Goal: Information Seeking & Learning: Learn about a topic

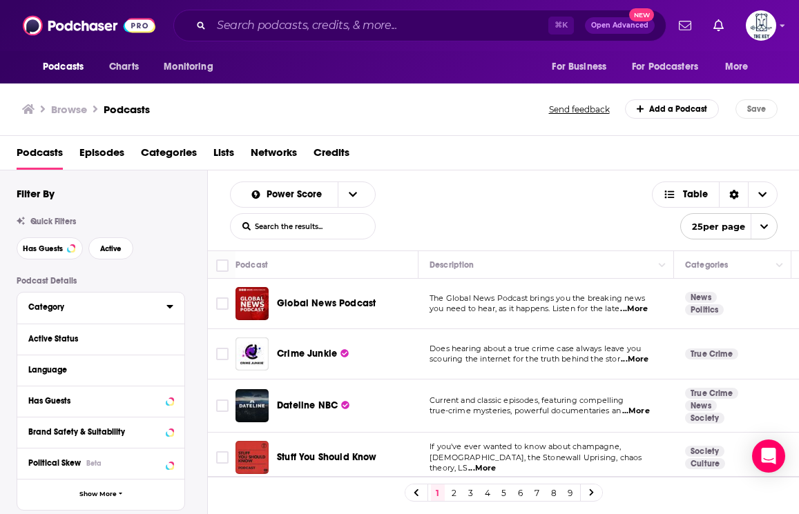
click at [110, 315] on button "Category" at bounding box center [97, 306] width 138 height 17
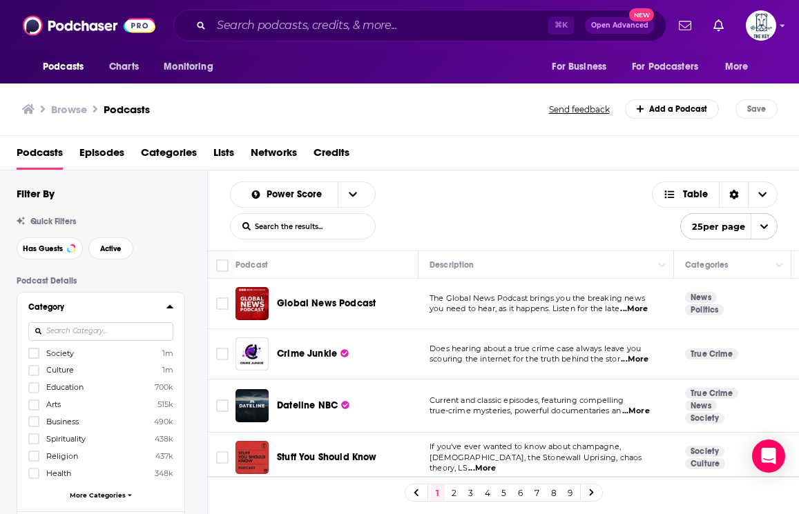
click at [124, 336] on input at bounding box center [100, 331] width 145 height 19
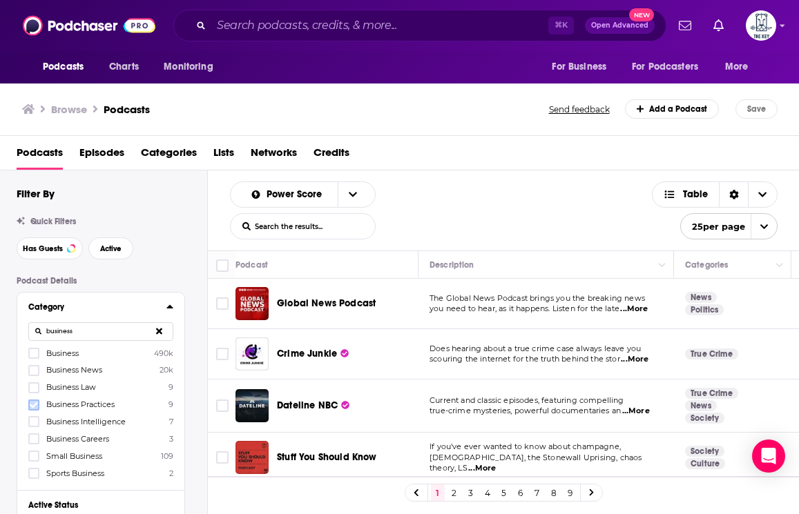
type input "business"
click at [31, 409] on icon at bounding box center [34, 405] width 8 height 8
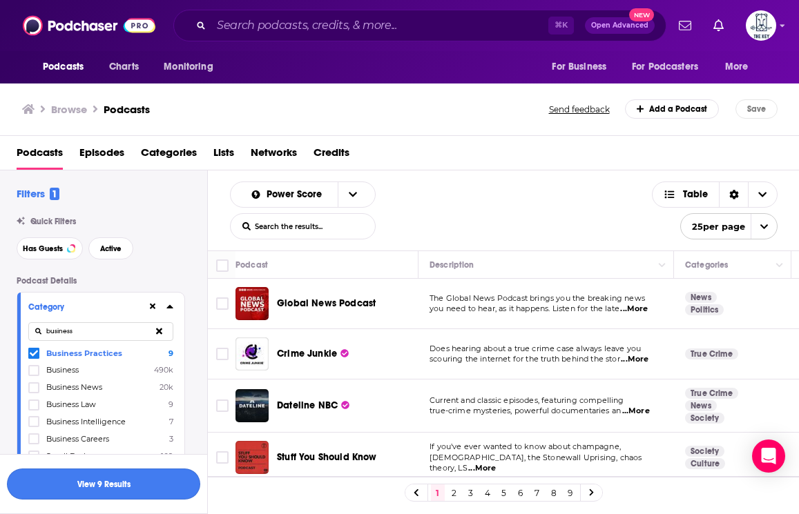
click at [133, 479] on button "View 9 Results" at bounding box center [103, 484] width 193 height 31
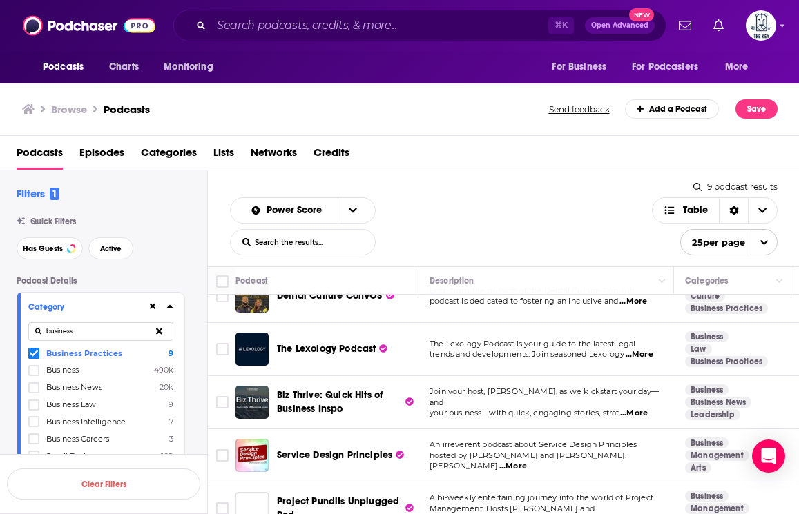
scroll to position [239, 0]
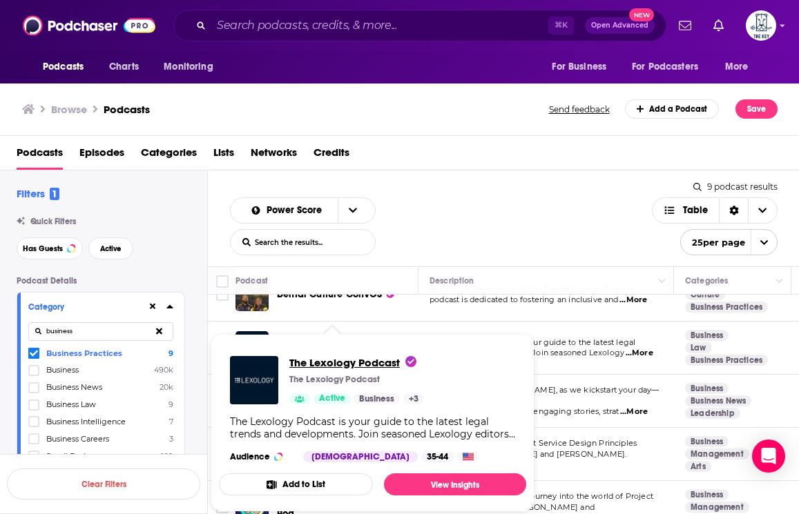
click at [347, 362] on span "The Lexology Podcast" at bounding box center [352, 362] width 127 height 13
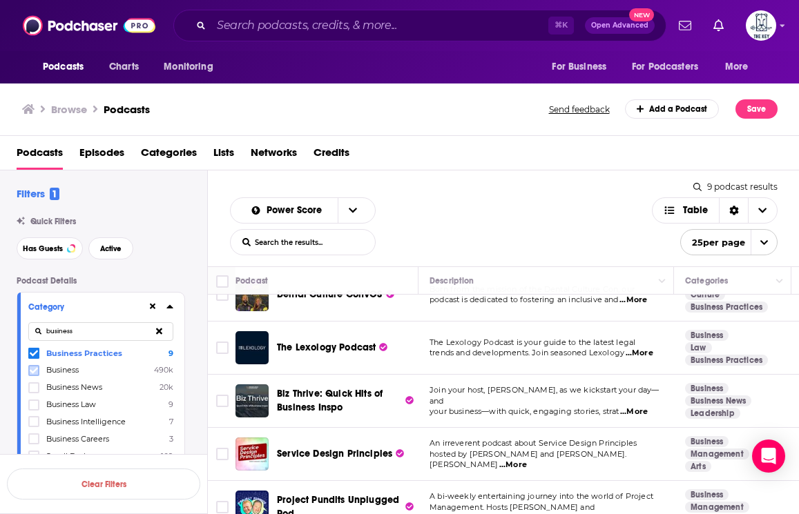
click at [34, 376] on label at bounding box center [33, 370] width 11 height 11
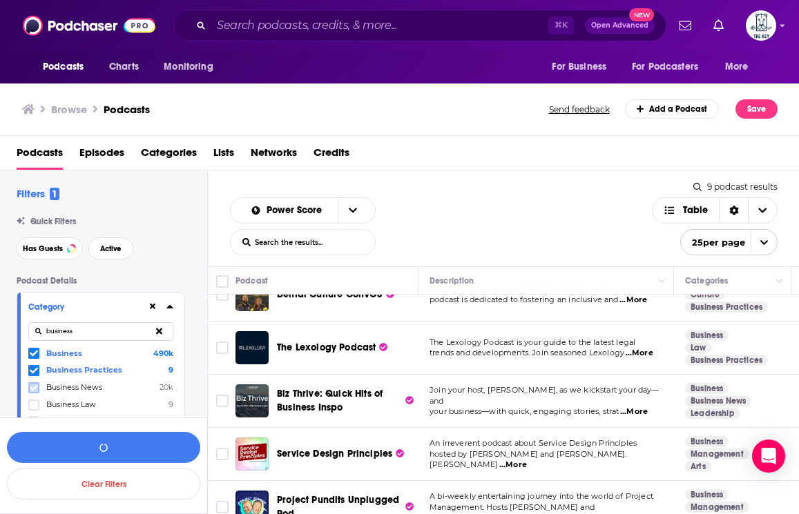
click at [34, 391] on icon at bounding box center [34, 388] width 8 height 8
click at [34, 404] on icon at bounding box center [34, 405] width 8 height 8
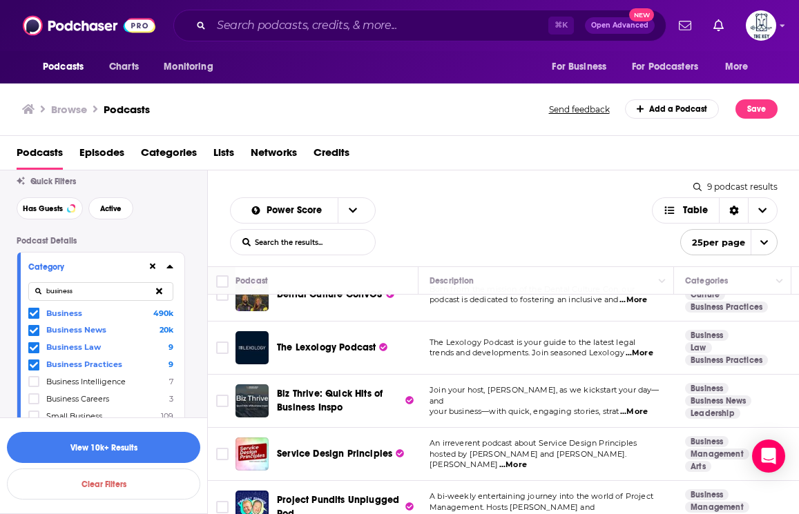
scroll to position [43, 0]
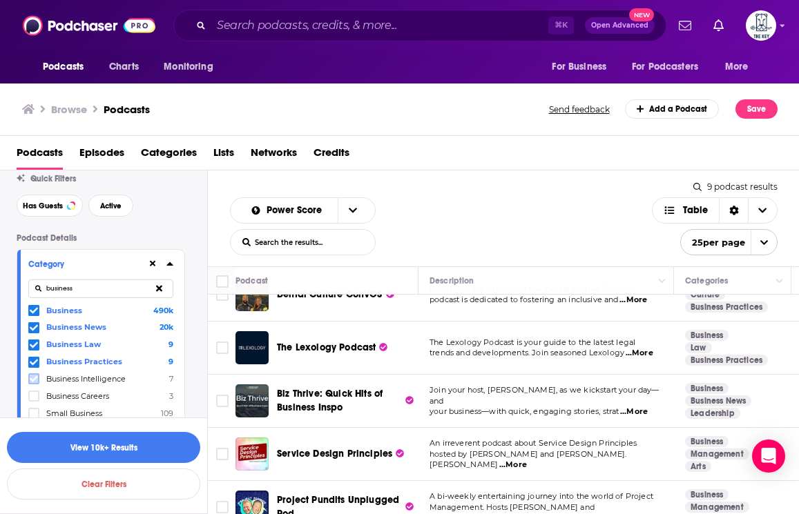
click at [35, 382] on icon at bounding box center [34, 379] width 8 height 8
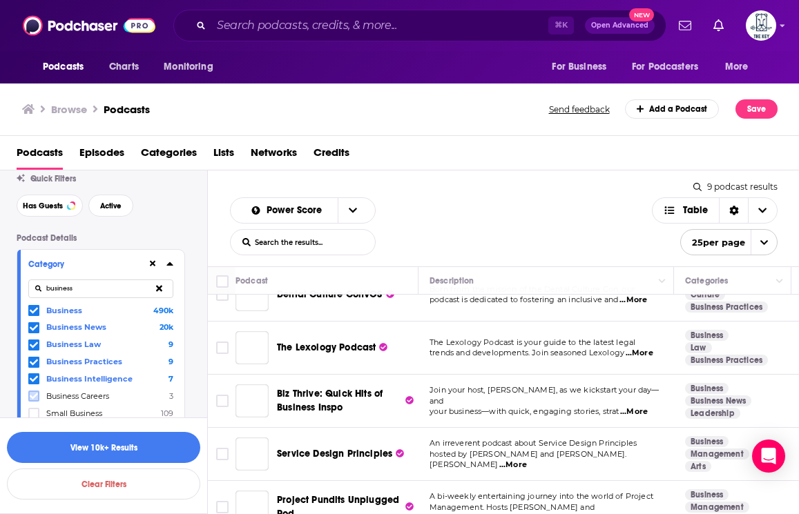
click at [35, 393] on icon at bounding box center [34, 396] width 8 height 8
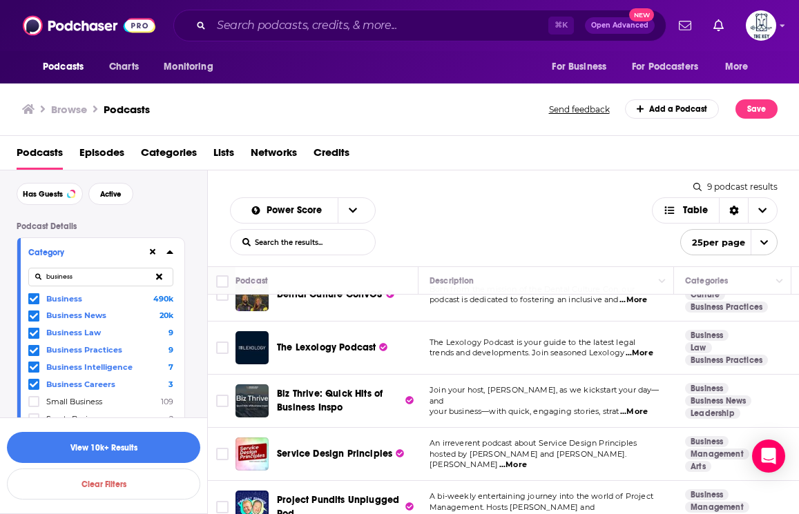
scroll to position [60, 0]
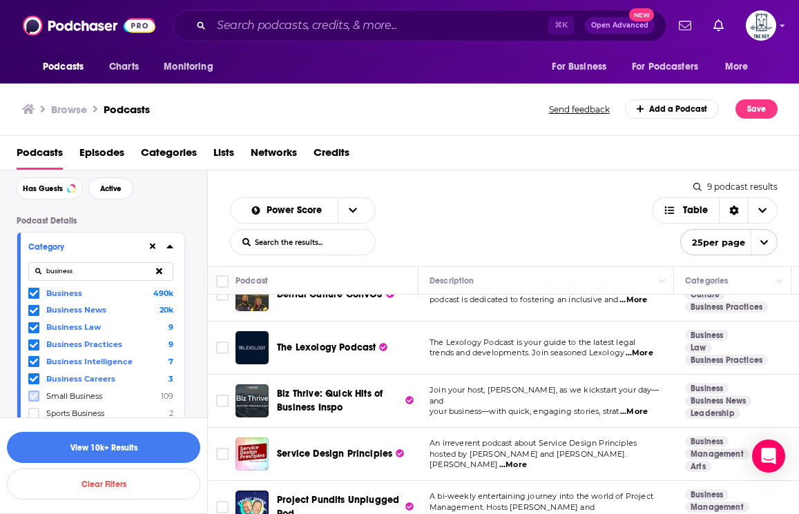
click at [35, 394] on icon at bounding box center [34, 397] width 8 height 6
click at [35, 379] on icon at bounding box center [34, 379] width 8 height 6
click at [35, 366] on span at bounding box center [33, 361] width 11 height 11
click at [35, 348] on icon at bounding box center [34, 345] width 8 height 8
click at [35, 327] on icon at bounding box center [34, 327] width 8 height 6
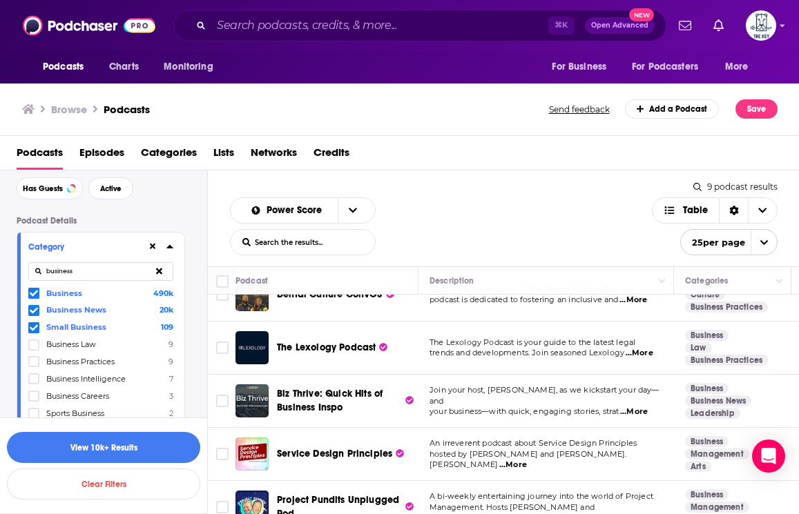
click at [35, 311] on icon at bounding box center [34, 310] width 8 height 6
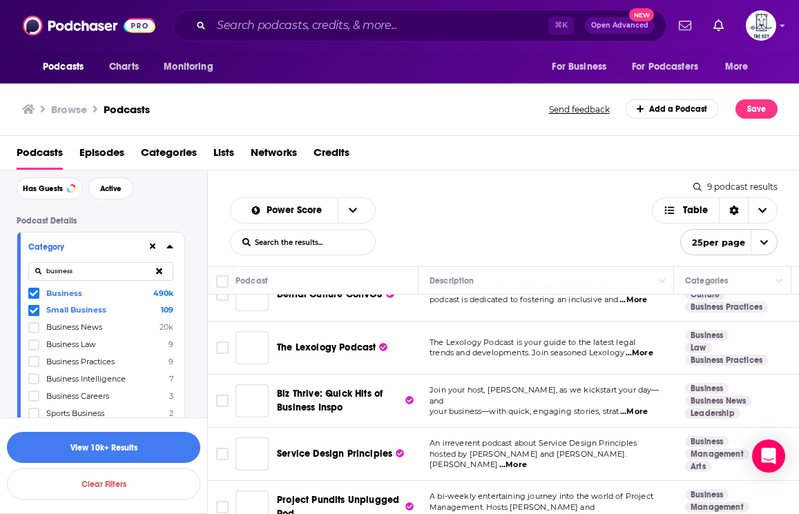
click at [35, 295] on icon at bounding box center [34, 294] width 8 height 6
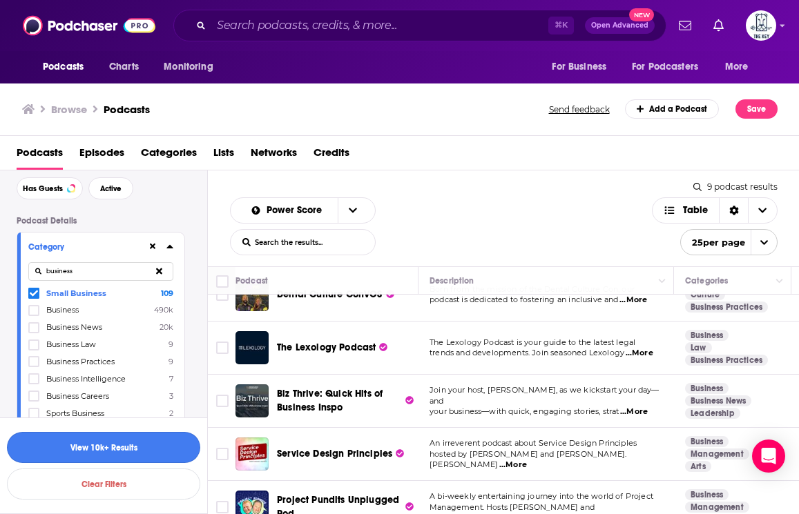
click at [124, 439] on button "View 10k+ Results" at bounding box center [103, 447] width 193 height 31
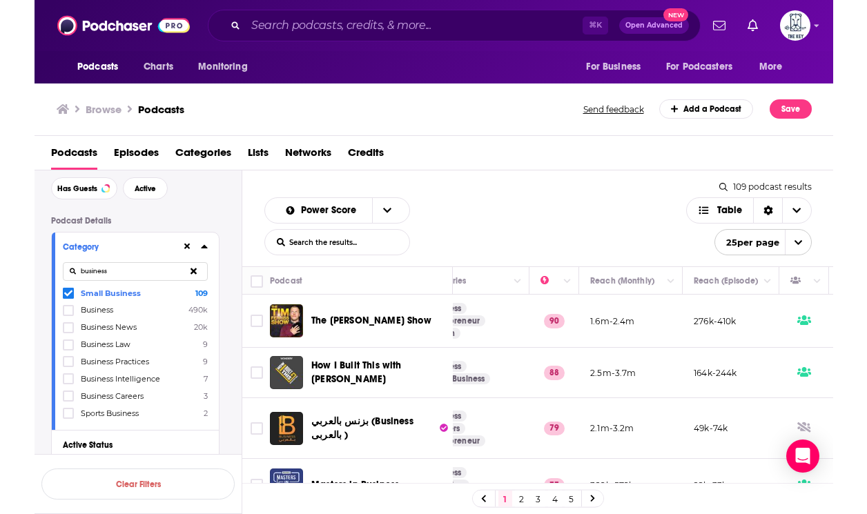
scroll to position [0, 299]
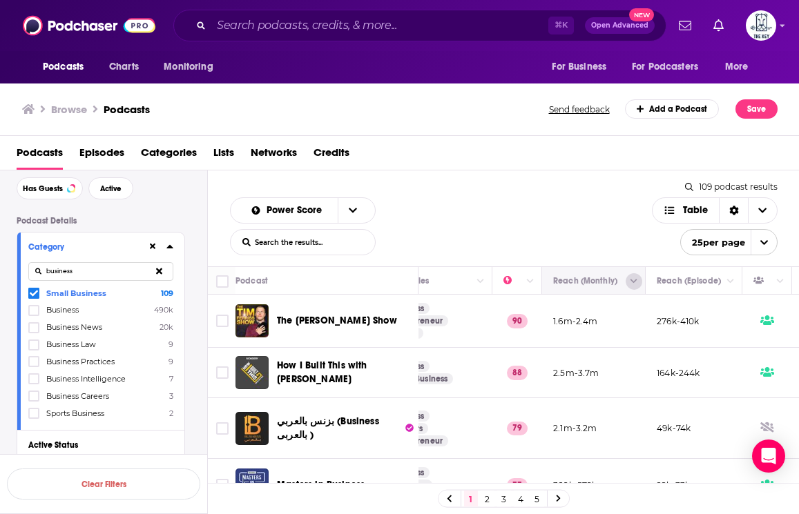
click at [638, 284] on button "Column Actions" at bounding box center [633, 281] width 17 height 17
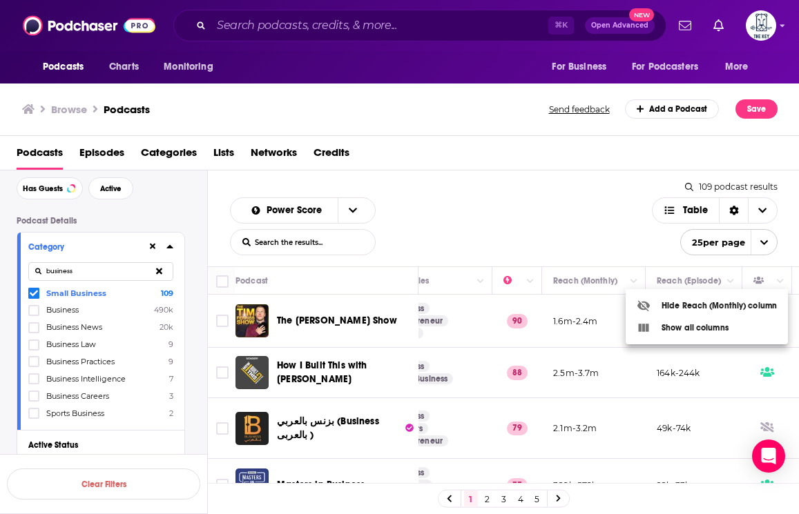
click at [592, 285] on div at bounding box center [399, 257] width 799 height 514
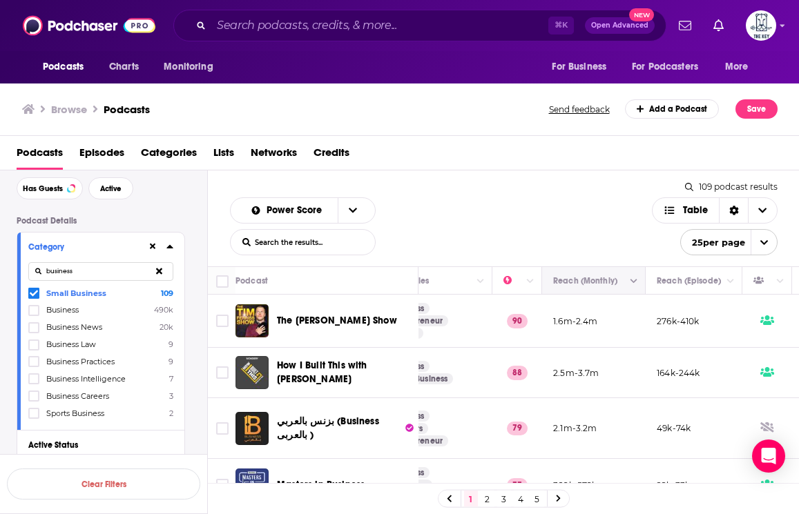
click at [602, 285] on button "Move" at bounding box center [592, 281] width 81 height 17
click at [763, 212] on icon "Choose View" at bounding box center [763, 210] width 8 height 5
click at [766, 213] on icon "Choose View" at bounding box center [762, 211] width 8 height 10
click at [764, 242] on icon "open menu" at bounding box center [763, 242] width 9 height 9
click at [733, 315] on button "100 per page" at bounding box center [729, 312] width 96 height 21
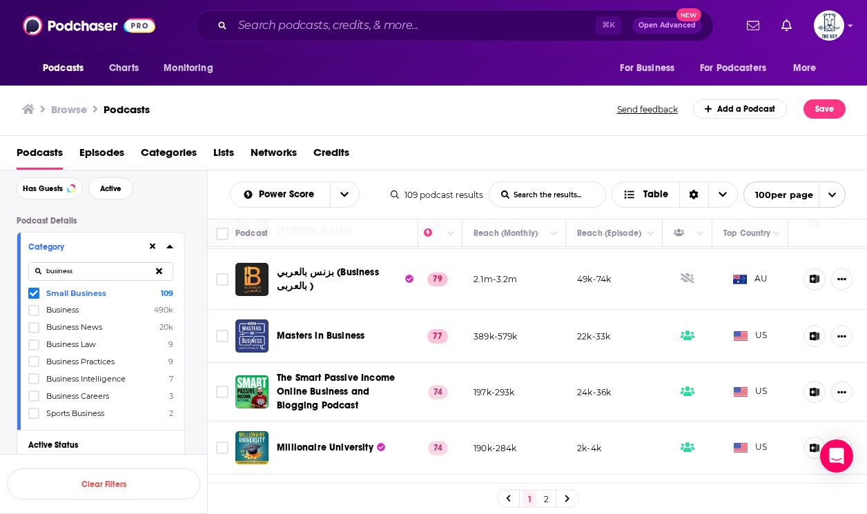
scroll to position [101, 378]
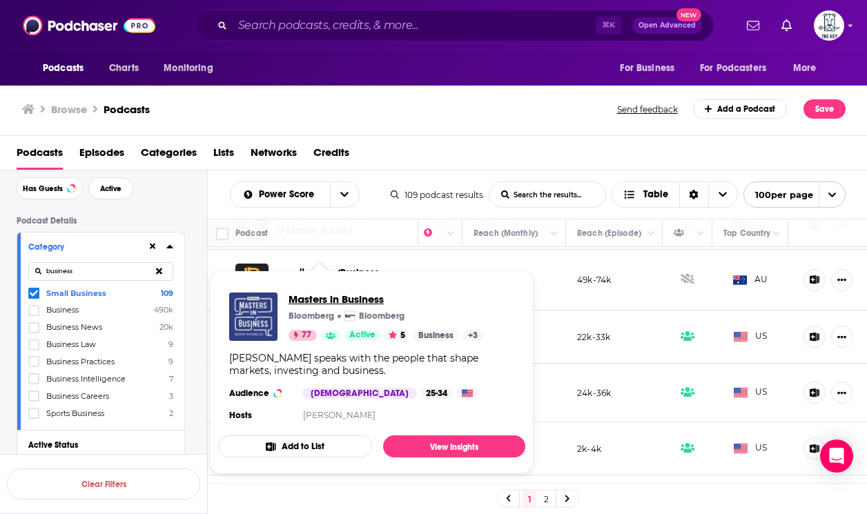
click at [319, 302] on span "Masters in Business" at bounding box center [386, 299] width 195 height 13
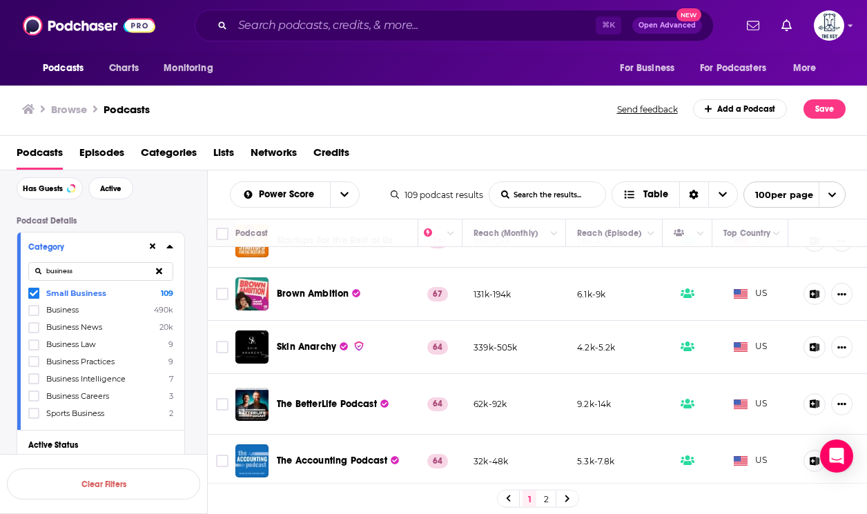
scroll to position [361, 378]
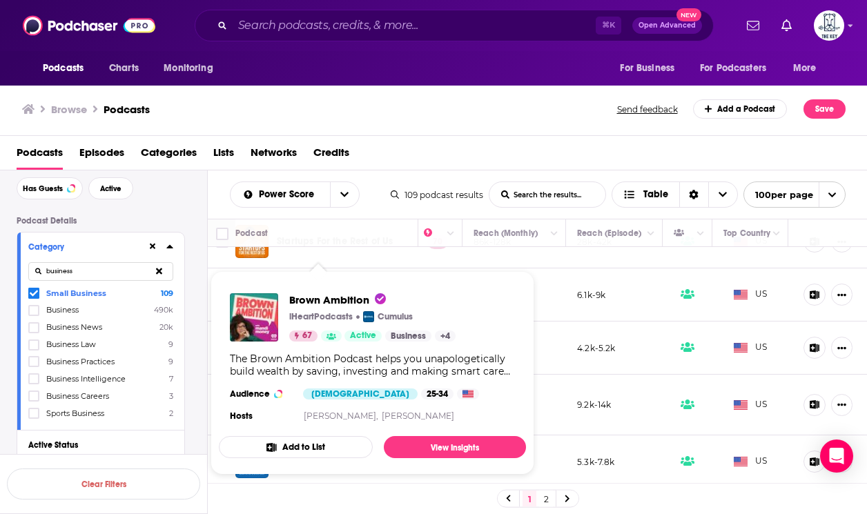
click at [324, 289] on div "Brown Ambition iHeartPodcasts Cumulus 67 Active Business + 4 The Brown Ambition…" at bounding box center [372, 359] width 307 height 154
click at [568, 313] on td "6.1k-9k" at bounding box center [614, 295] width 97 height 53
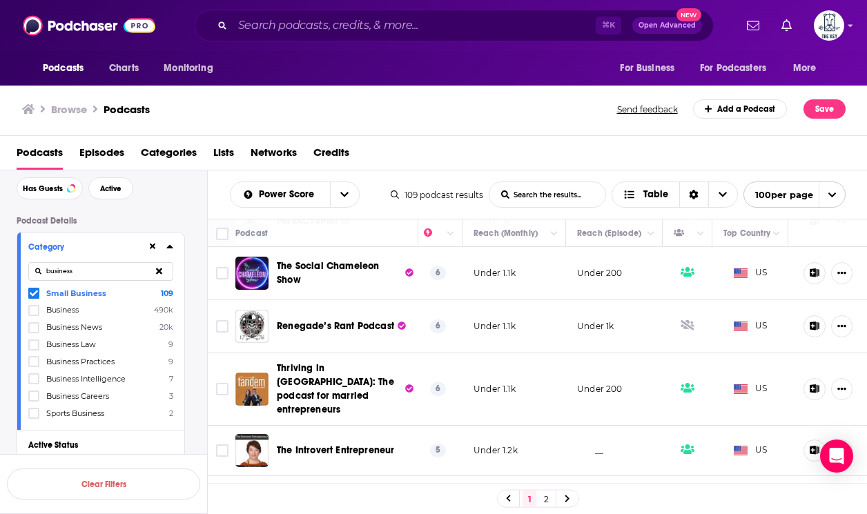
scroll to position [2096, 378]
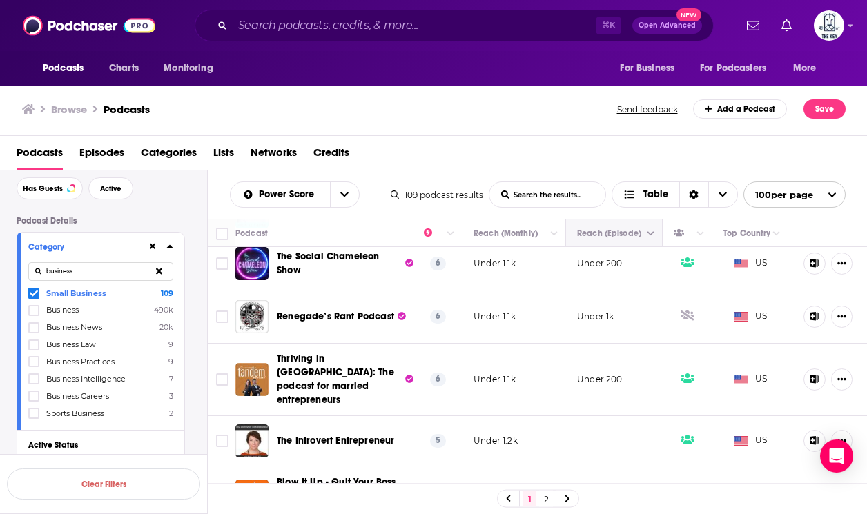
click at [649, 233] on icon "Column Actions" at bounding box center [651, 234] width 7 height 4
click at [603, 236] on div at bounding box center [433, 257] width 867 height 514
click at [593, 236] on button "Move" at bounding box center [613, 233] width 74 height 17
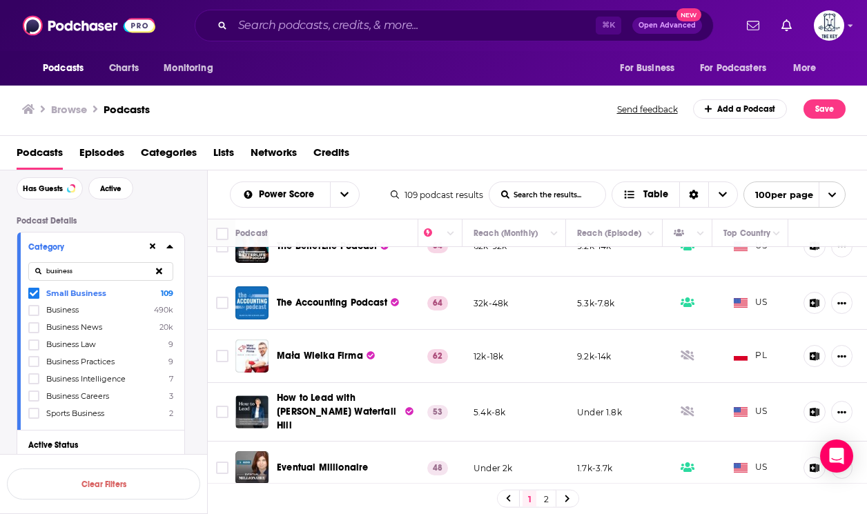
scroll to position [542, 377]
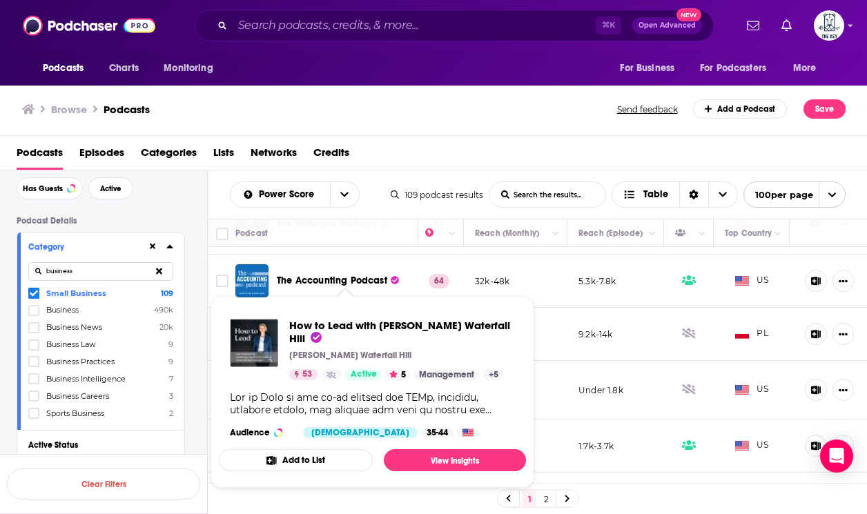
click at [563, 361] on td "5.4k-8k" at bounding box center [516, 390] width 104 height 59
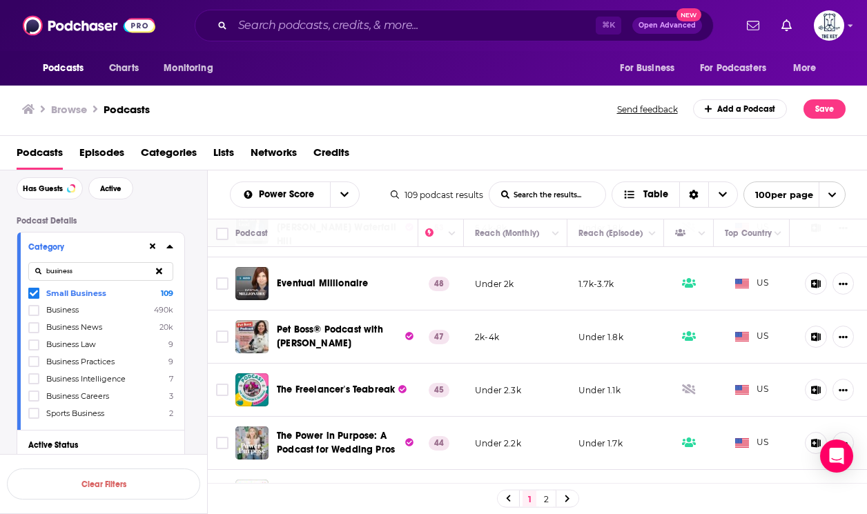
scroll to position [716, 377]
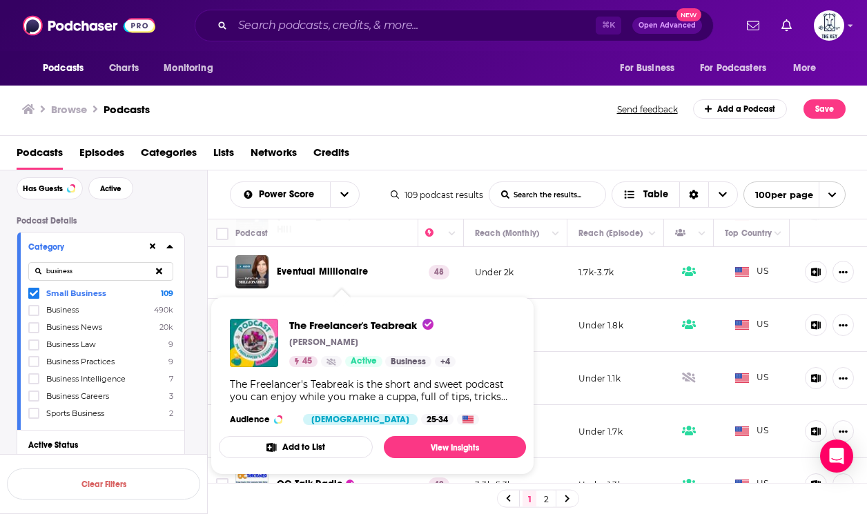
click at [565, 377] on td "Under 2.3k" at bounding box center [516, 378] width 104 height 53
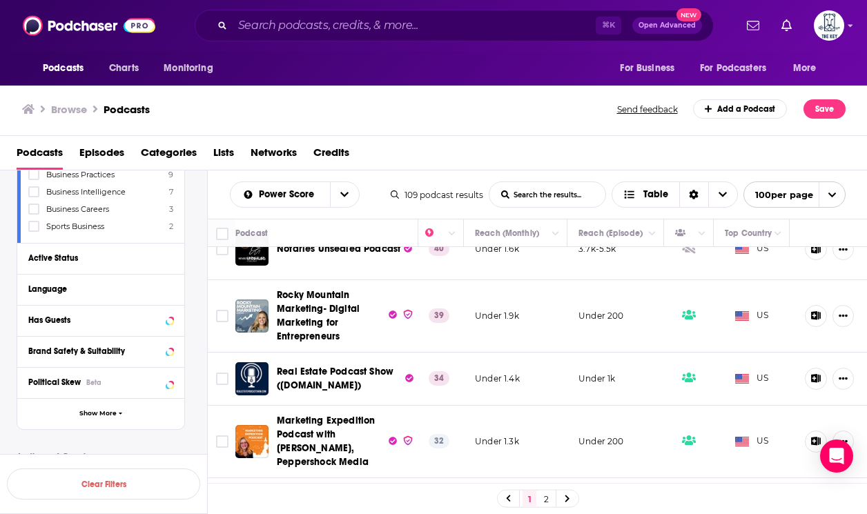
scroll to position [1069, 377]
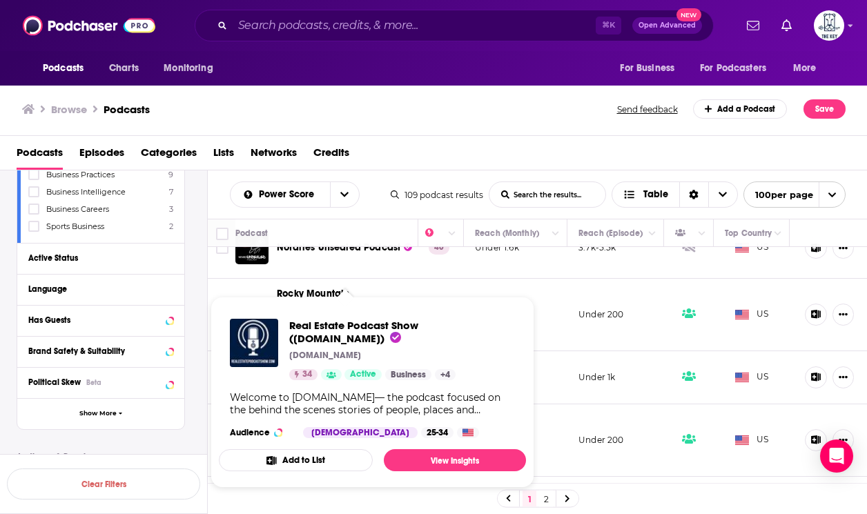
click at [605, 405] on td "Under 200" at bounding box center [615, 441] width 97 height 72
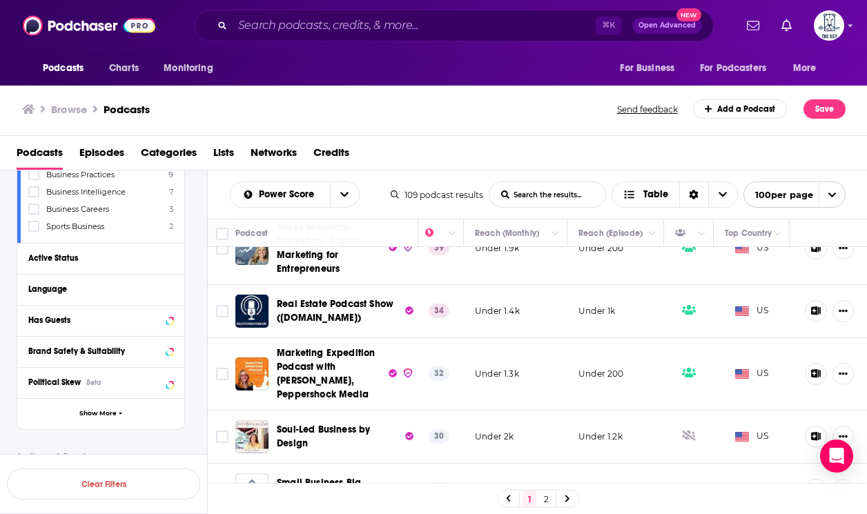
scroll to position [1140, 377]
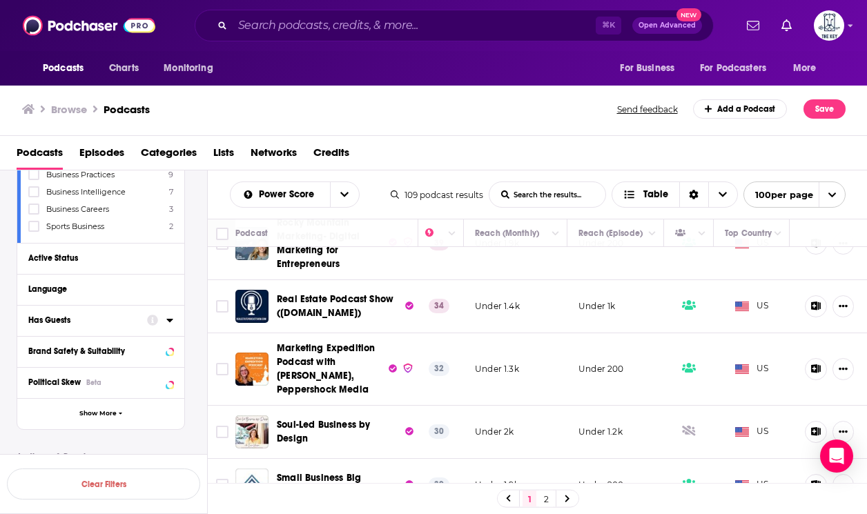
click at [168, 319] on icon at bounding box center [169, 320] width 6 height 3
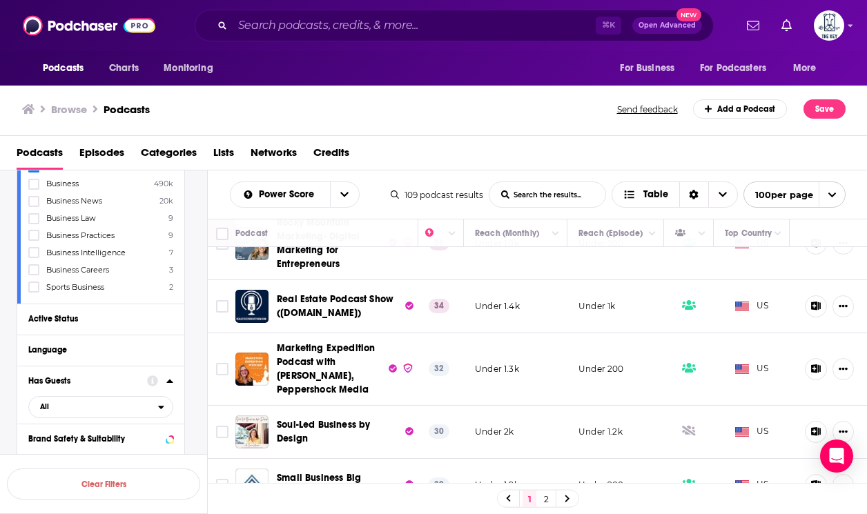
scroll to position [185, 0]
click at [68, 270] on span "Business Careers" at bounding box center [77, 271] width 63 height 10
click at [34, 275] on input "multiSelectOption-business-careers-6" at bounding box center [34, 275] width 0 height 0
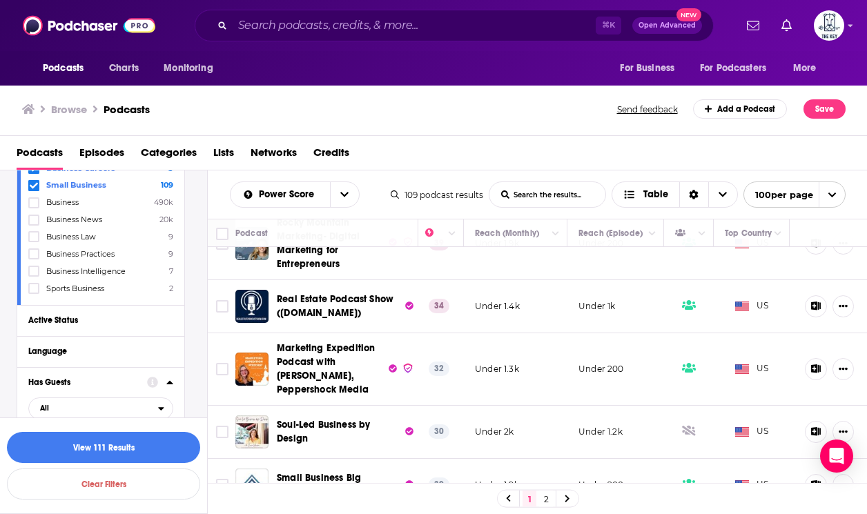
scroll to position [146, 0]
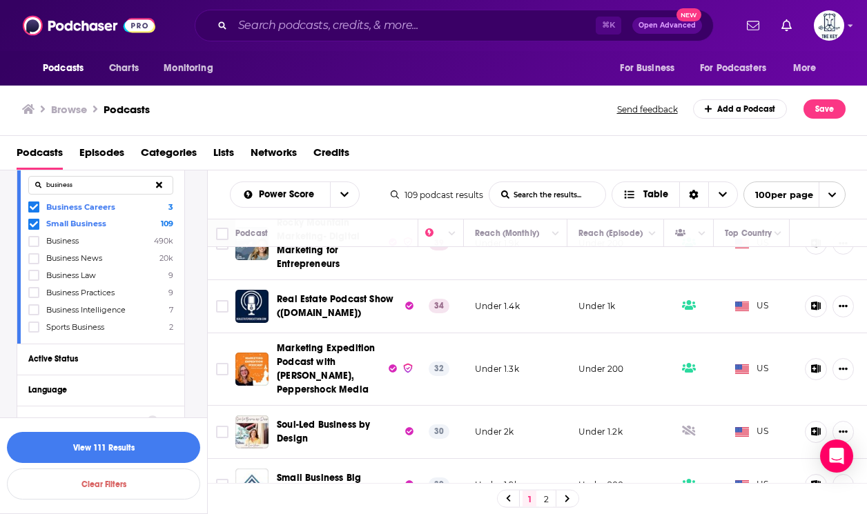
click at [86, 208] on span "Business Careers" at bounding box center [80, 207] width 69 height 10
click at [34, 210] on input "multiSelectOption-business-careers-0" at bounding box center [34, 210] width 0 height 0
click at [342, 196] on icon "open menu" at bounding box center [344, 195] width 8 height 10
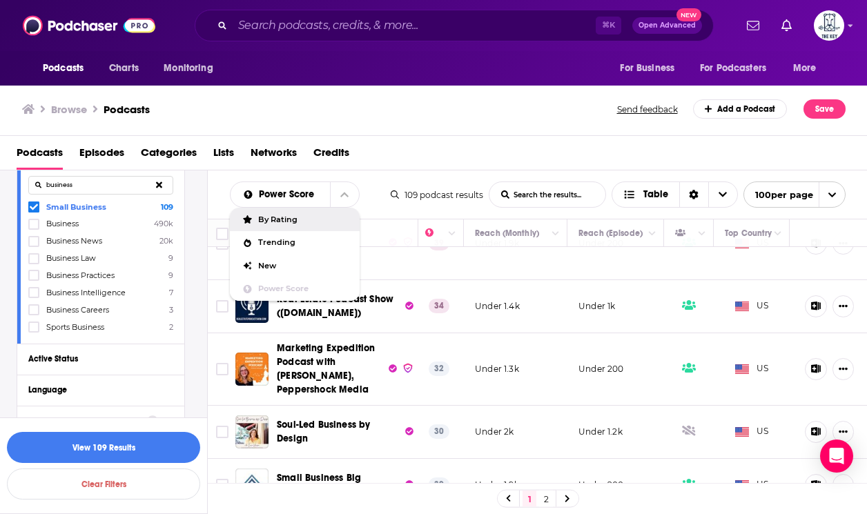
click at [307, 226] on div "By Rating" at bounding box center [295, 219] width 130 height 23
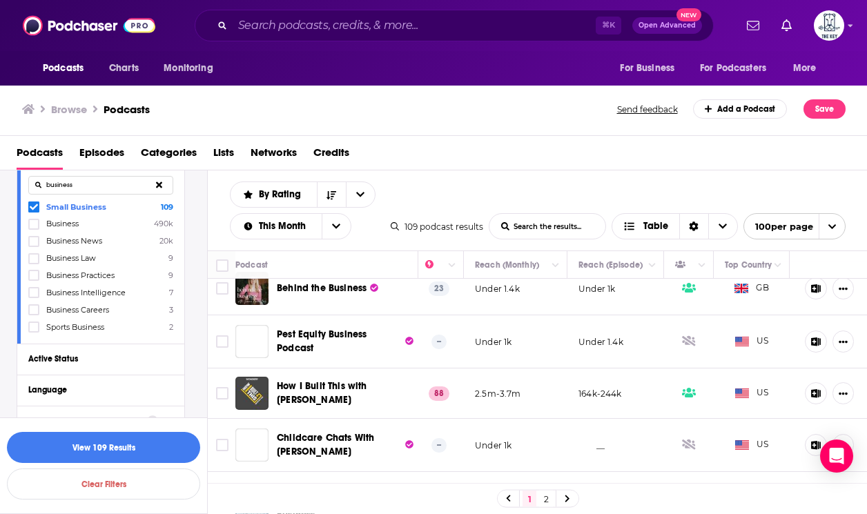
scroll to position [0, 377]
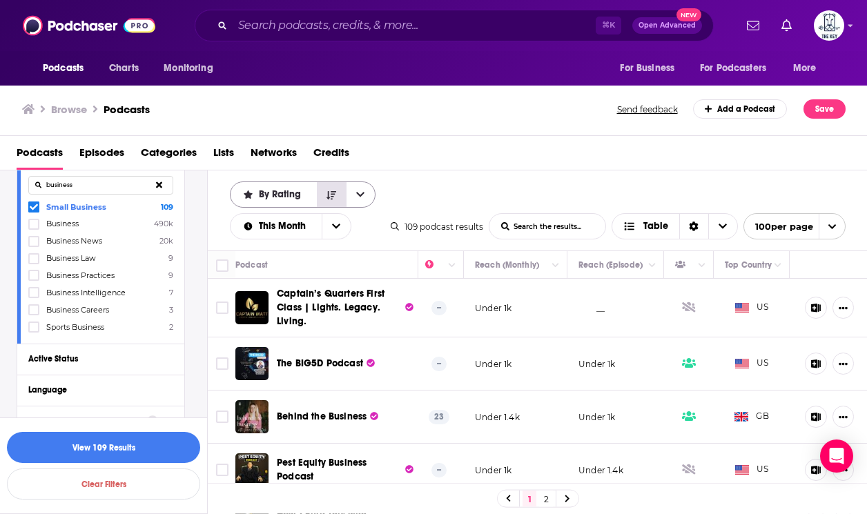
click at [333, 193] on icon "Sort Direction" at bounding box center [332, 195] width 10 height 8
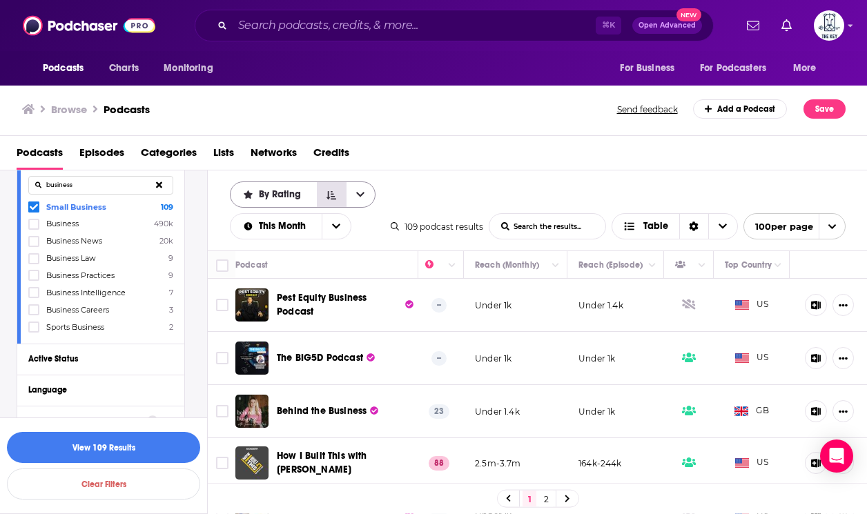
click at [335, 192] on icon "Sort Direction" at bounding box center [332, 196] width 10 height 10
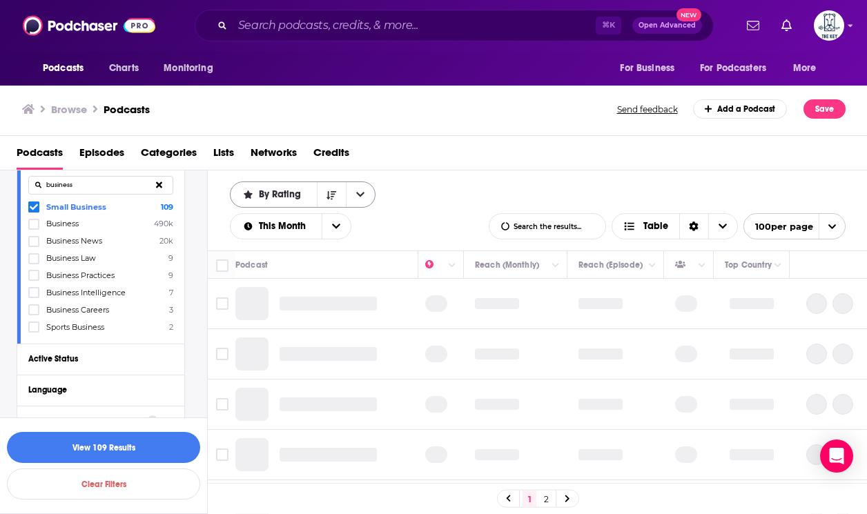
click at [360, 195] on icon "open menu" at bounding box center [360, 195] width 8 height 5
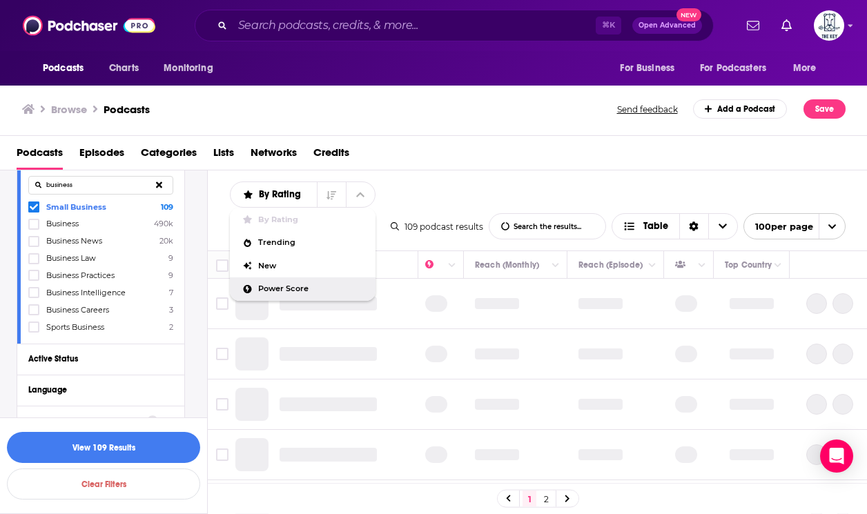
click at [326, 284] on div "Power Score" at bounding box center [303, 289] width 146 height 23
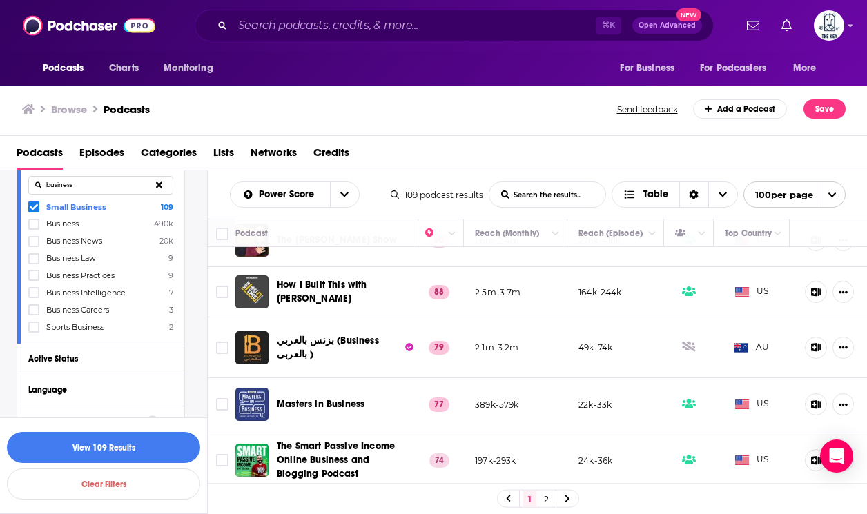
scroll to position [40, 377]
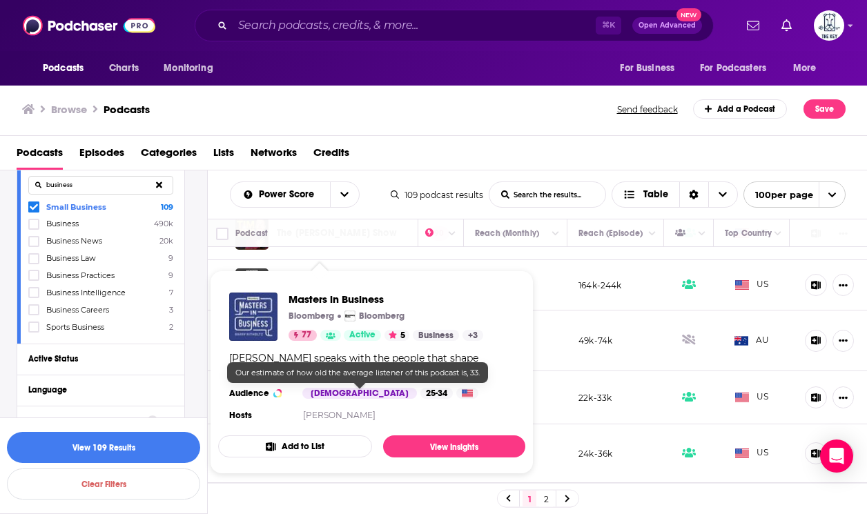
click at [420, 391] on div "25-34" at bounding box center [436, 393] width 32 height 11
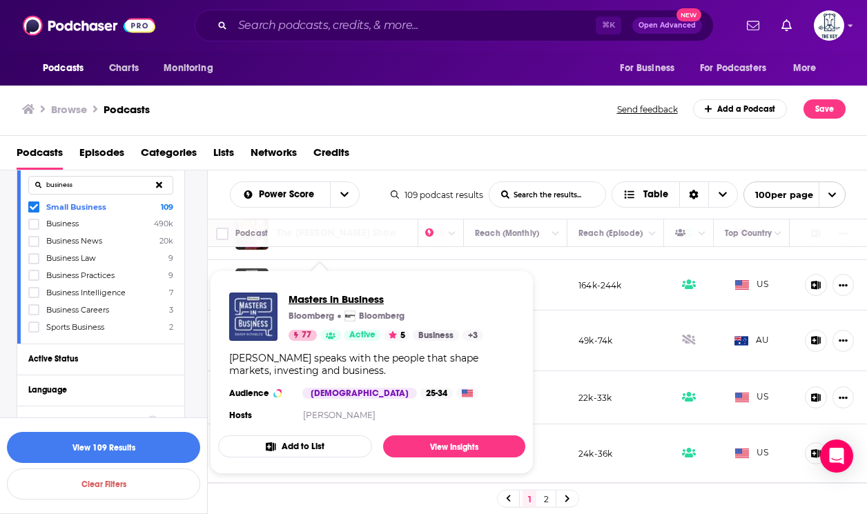
click at [343, 300] on span "Masters in Business" at bounding box center [386, 299] width 195 height 13
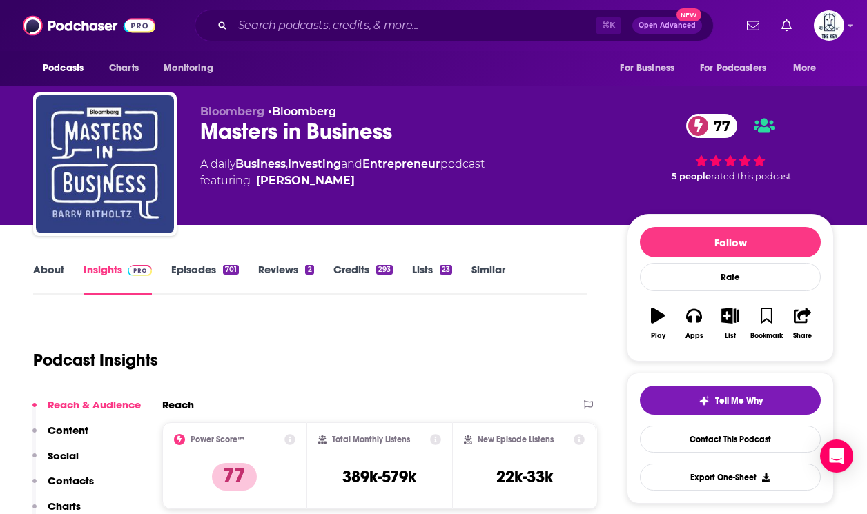
click at [212, 276] on link "Episodes 701" at bounding box center [205, 279] width 68 height 32
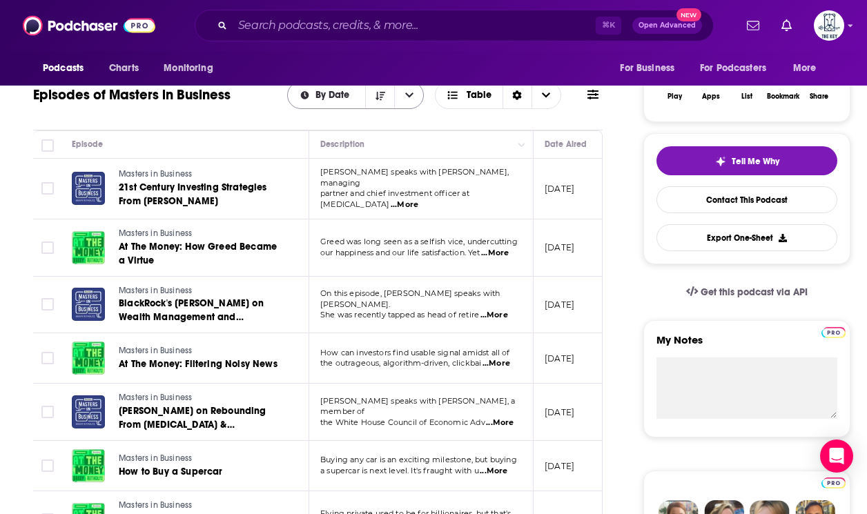
scroll to position [241, 0]
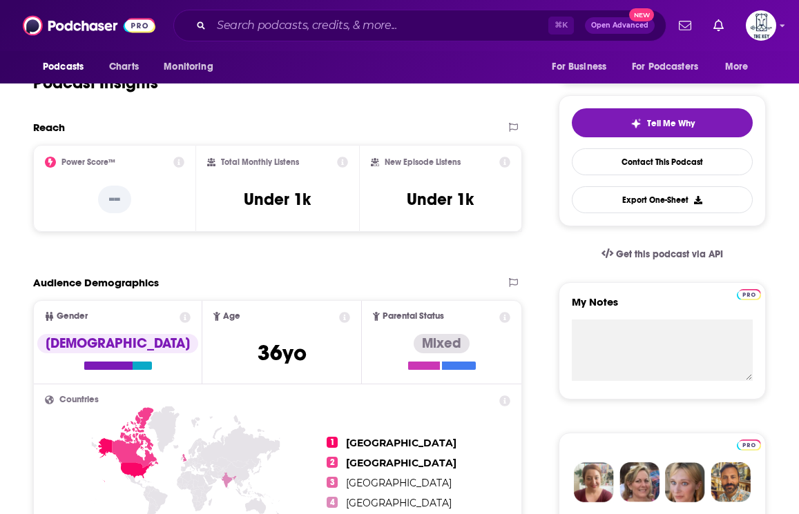
scroll to position [273, 0]
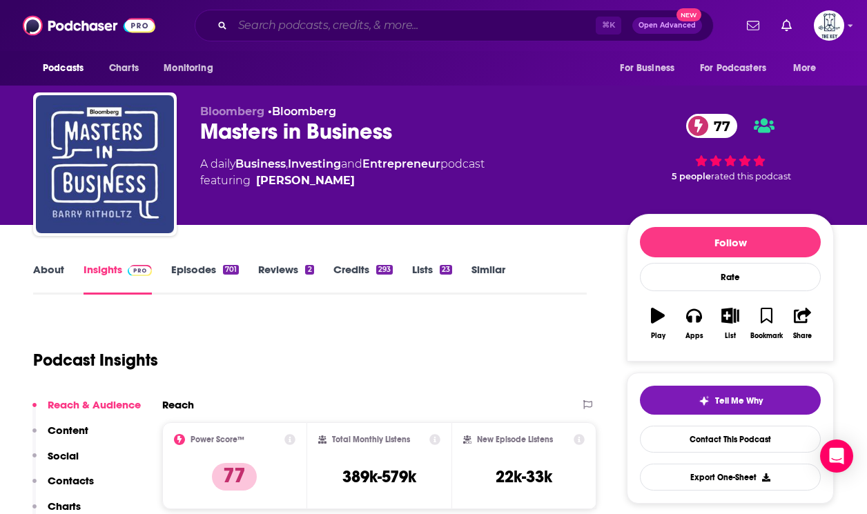
click at [264, 27] on input "Search podcasts, credits, & more..." at bounding box center [414, 25] width 363 height 22
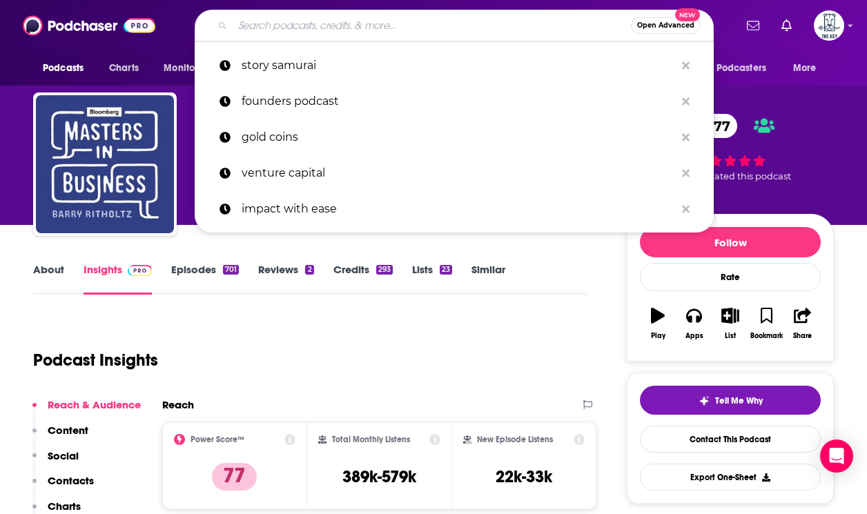
click at [668, 28] on span "Open Advanced" at bounding box center [665, 25] width 57 height 7
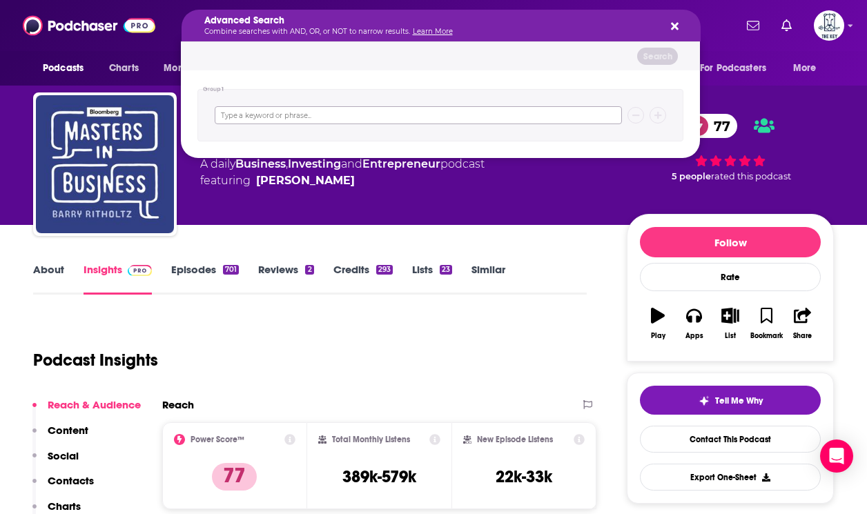
click at [565, 109] on input "Search podcasts, credits, & more..." at bounding box center [418, 115] width 407 height 18
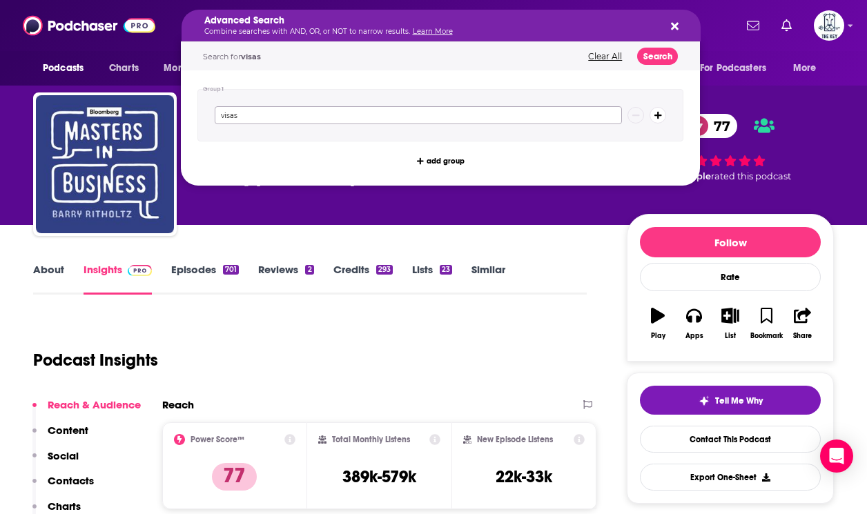
type input "visas"
click at [650, 53] on button "Search" at bounding box center [657, 56] width 41 height 17
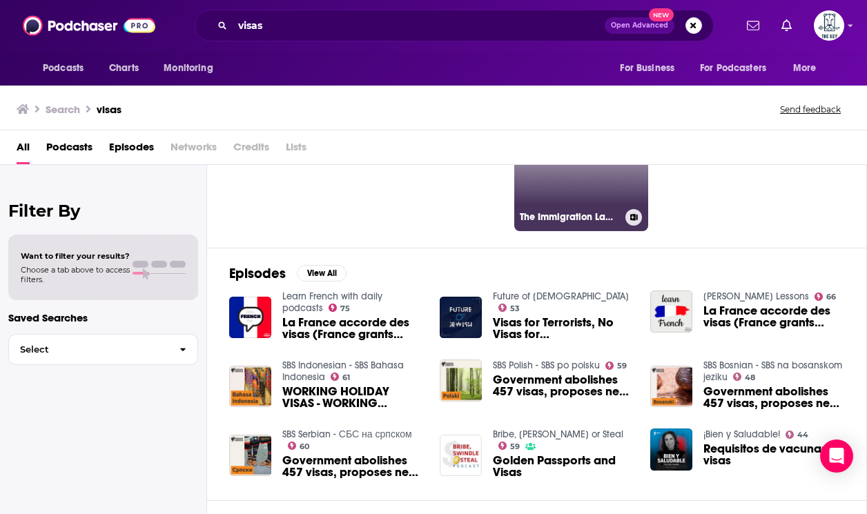
scroll to position [117, 0]
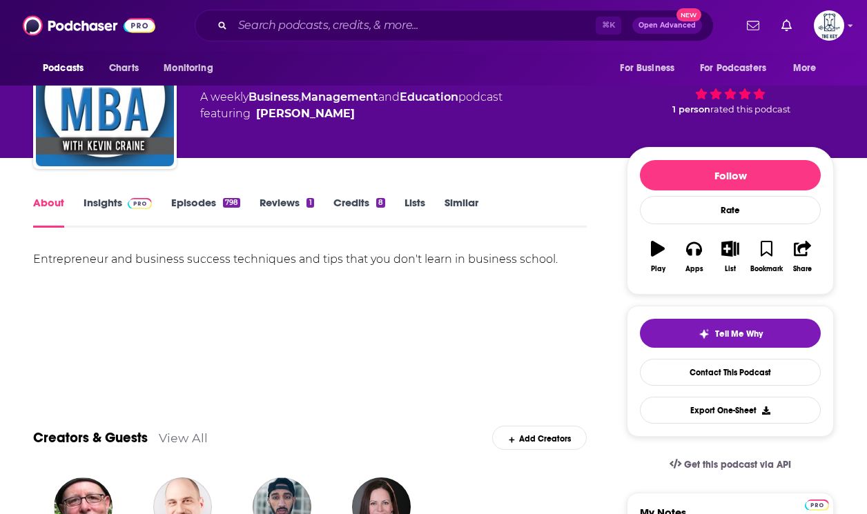
scroll to position [58, 0]
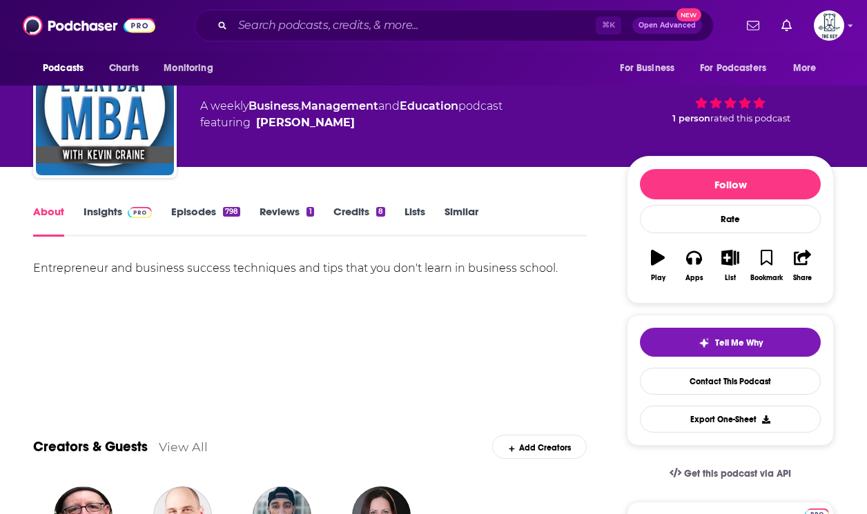
click at [110, 207] on link "Insights" at bounding box center [118, 221] width 68 height 32
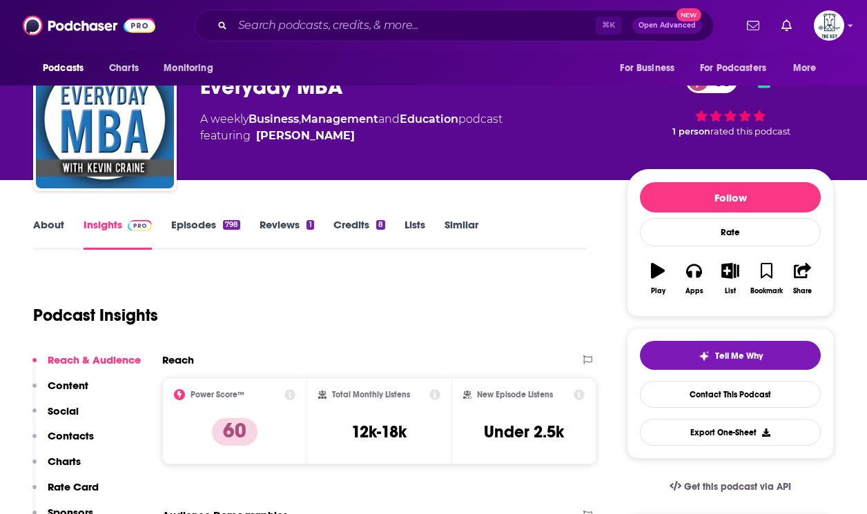
scroll to position [43, 0]
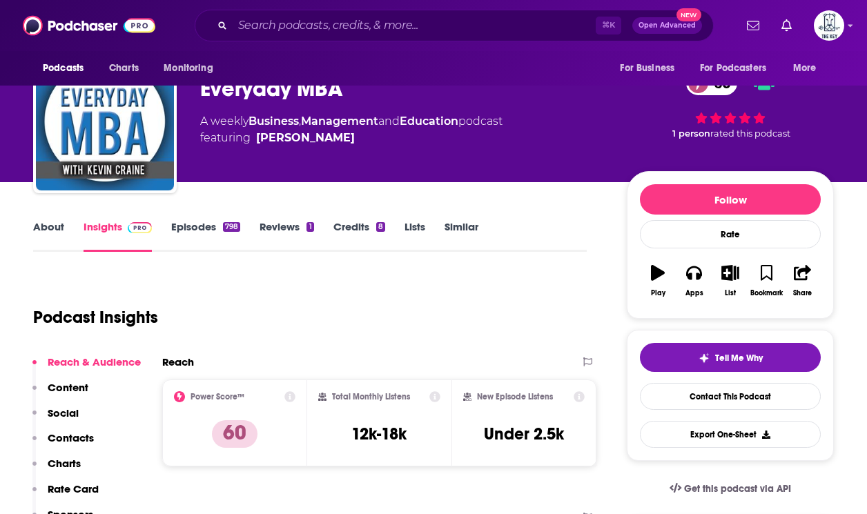
click at [214, 228] on link "Episodes 798" at bounding box center [205, 236] width 69 height 32
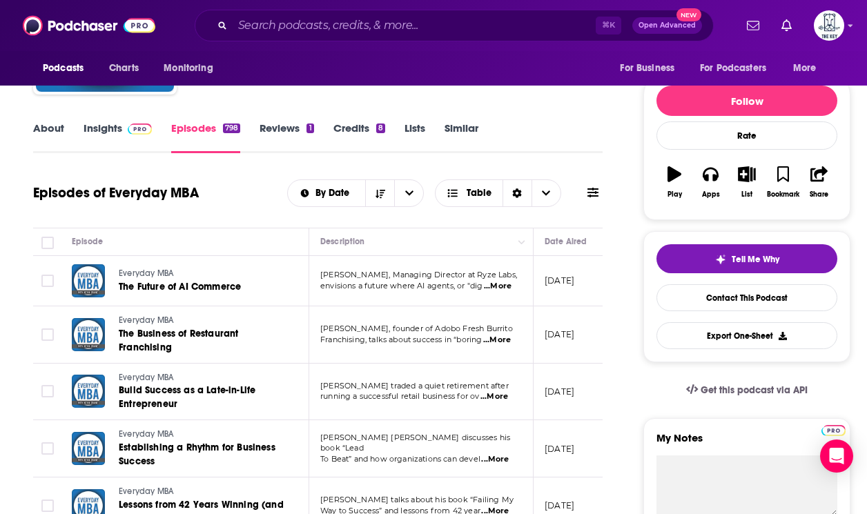
scroll to position [148, 0]
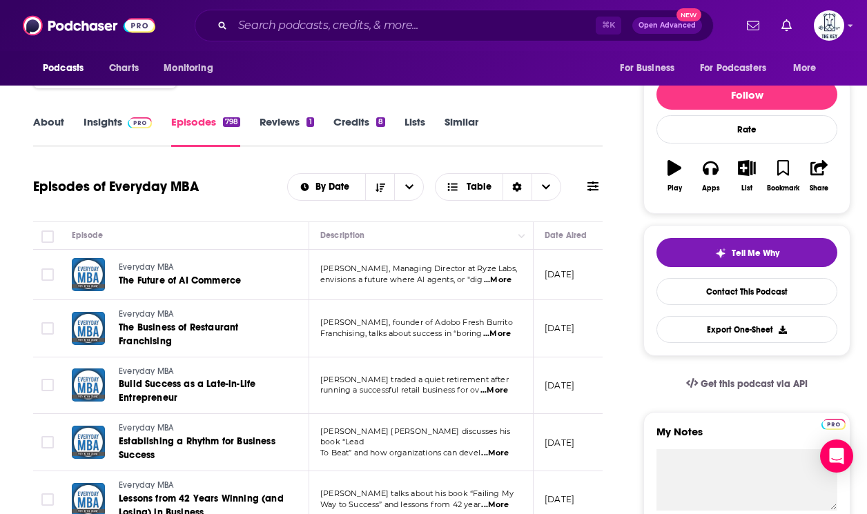
click at [500, 278] on span "...More" at bounding box center [498, 280] width 28 height 11
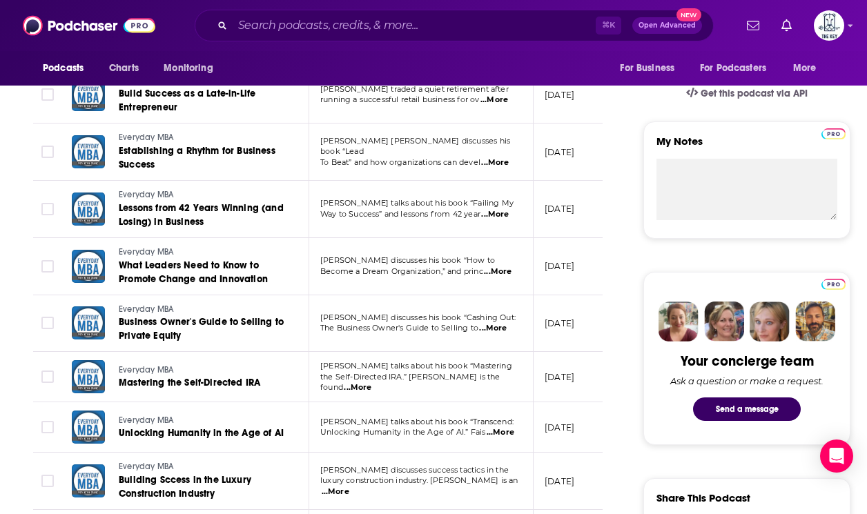
scroll to position [442, 0]
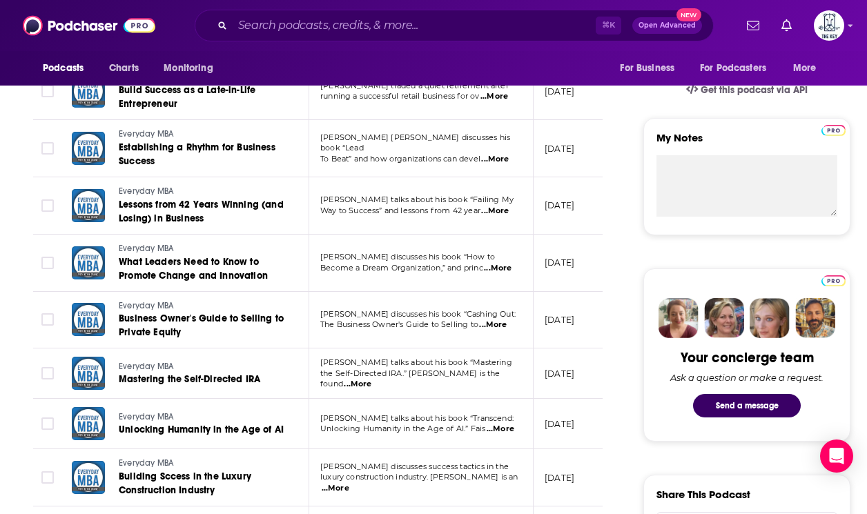
click at [371, 379] on span "...More" at bounding box center [358, 384] width 28 height 11
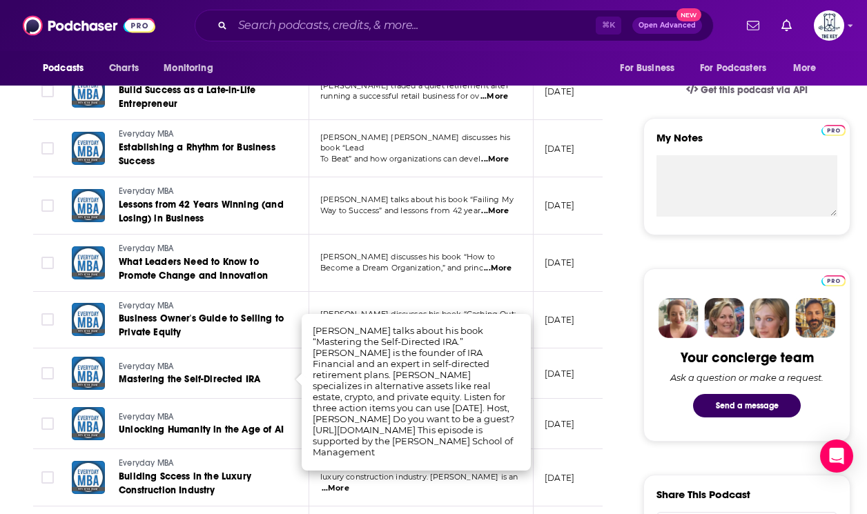
click at [497, 264] on span "...More" at bounding box center [498, 268] width 28 height 11
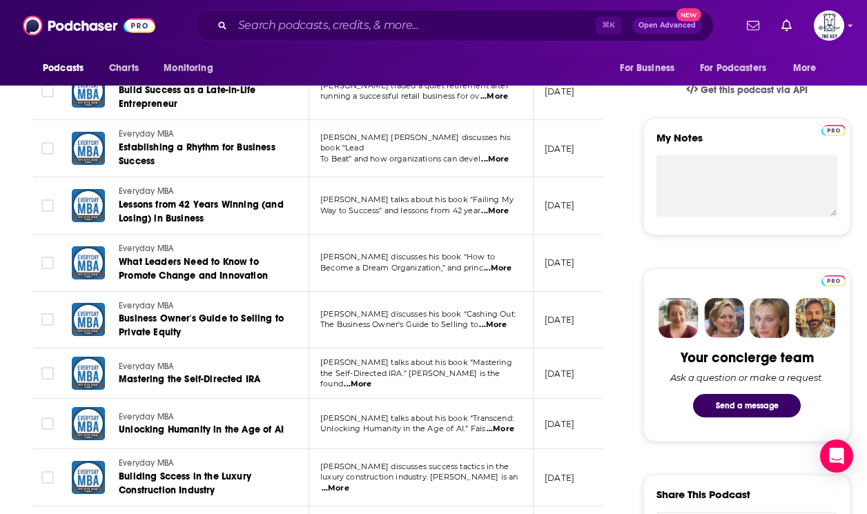
click at [498, 264] on span "...More" at bounding box center [498, 268] width 28 height 11
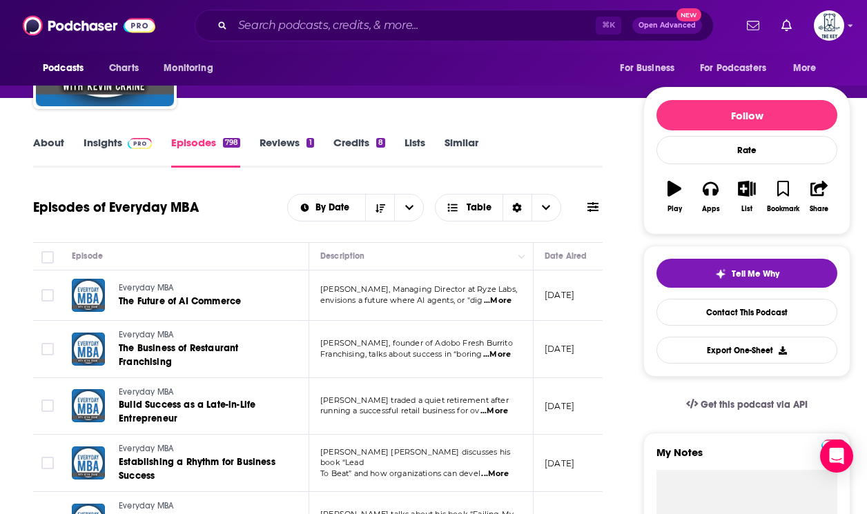
scroll to position [0, 0]
